Goal: Information Seeking & Learning: Understand process/instructions

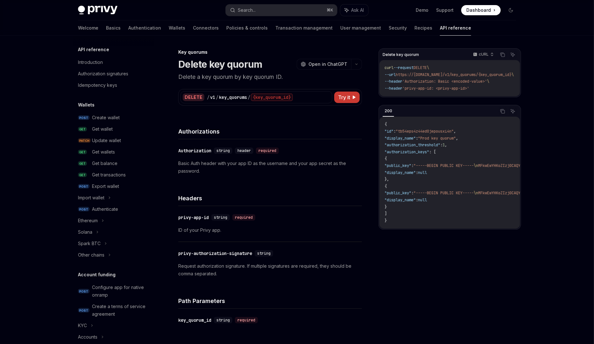
type textarea "*"
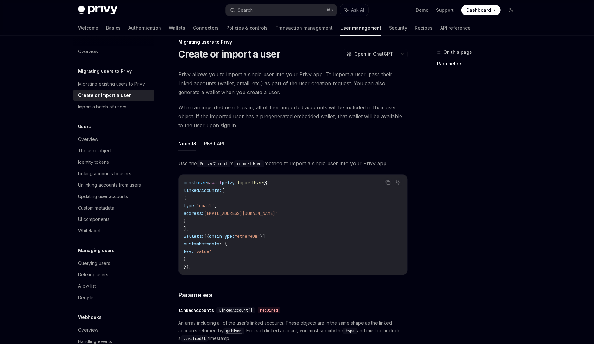
scroll to position [11, 0]
click at [196, 203] on span "type:" at bounding box center [190, 206] width 13 height 6
drag, startPoint x: 193, startPoint y: 196, endPoint x: 211, endPoint y: 218, distance: 28.7
click at [211, 218] on code "const user = await privy . importUser ({ linkedAccounts: [ { type: 'email' , ad…" at bounding box center [293, 225] width 219 height 92
copy code "{ type: 'email' , address: [EMAIL_ADDRESS][DOMAIN_NAME]' }"
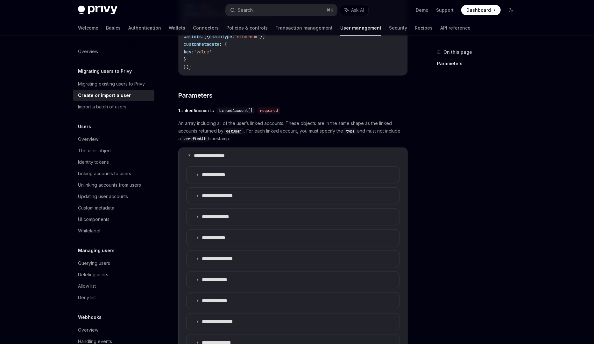
scroll to position [214, 0]
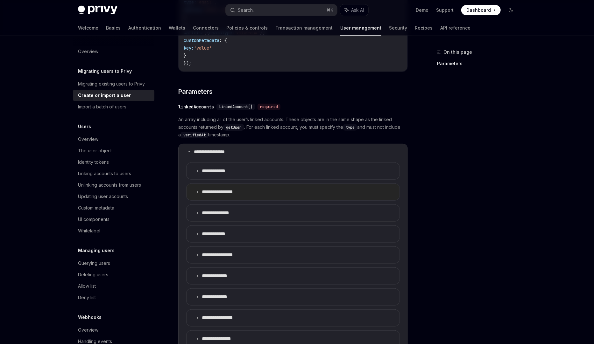
click at [196, 192] on icon at bounding box center [197, 192] width 4 height 4
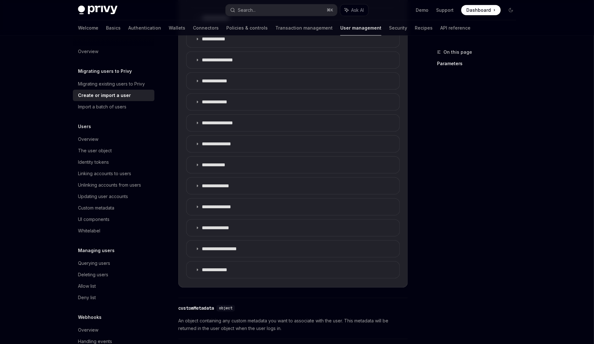
scroll to position [458, 0]
click at [192, 249] on summary "**********" at bounding box center [293, 249] width 213 height 17
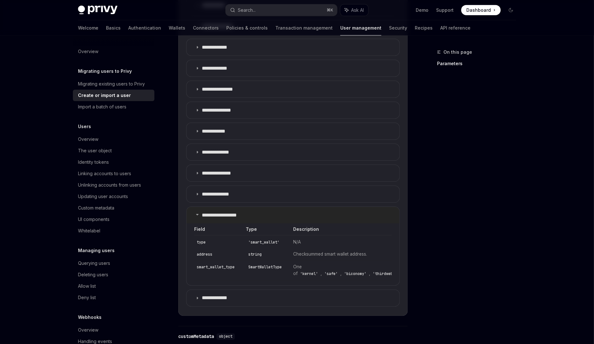
scroll to position [513, 0]
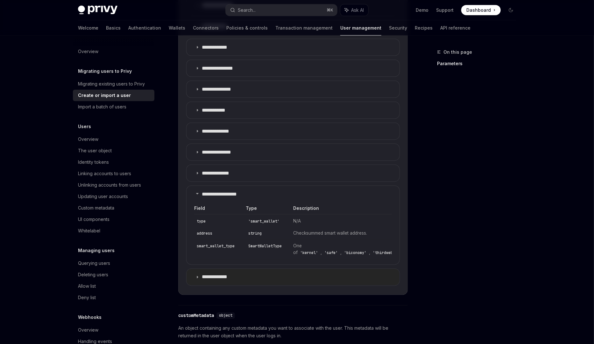
click at [220, 279] on p "**********" at bounding box center [219, 277] width 35 height 6
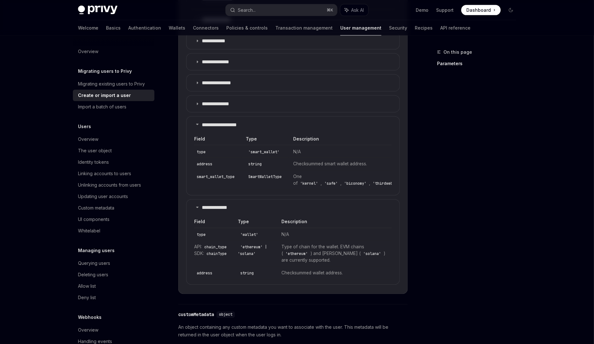
scroll to position [586, 0]
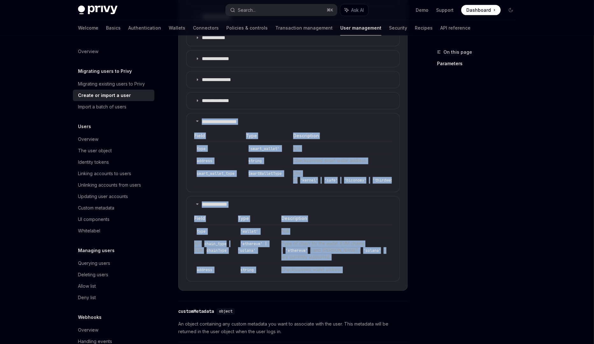
drag, startPoint x: 365, startPoint y: 278, endPoint x: 183, endPoint y: 114, distance: 245.4
click at [183, 114] on details "**********" at bounding box center [292, 31] width 229 height 519
copy children "**********"
click at [344, 187] on td "One of 'kernel' , 'safe' , 'biconomy' , 'thirdweb' , 'light_account' or 'coinba…" at bounding box center [393, 177] width 209 height 19
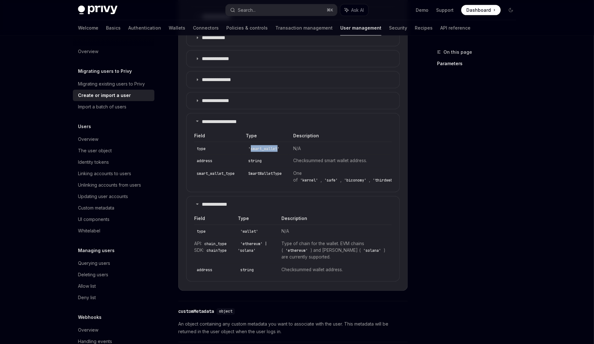
drag, startPoint x: 252, startPoint y: 148, endPoint x: 278, endPoint y: 148, distance: 25.8
click at [278, 148] on code "'smart_wallet'" at bounding box center [264, 149] width 36 height 6
copy code "smart_wallet"
click at [470, 143] on div "On this page Parameters" at bounding box center [472, 196] width 97 height 296
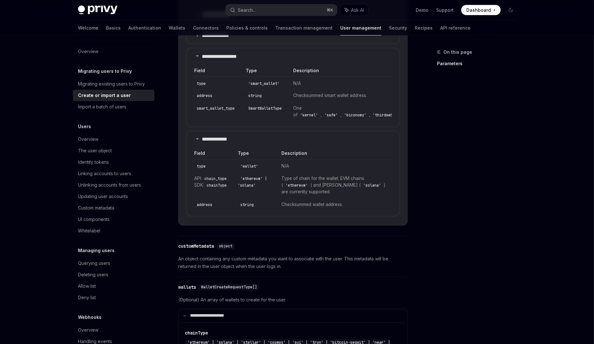
scroll to position [645, 0]
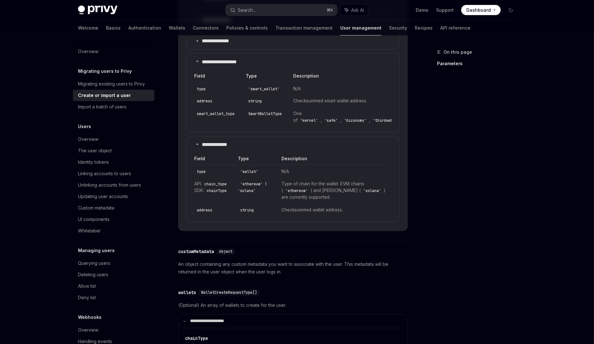
type textarea "*"
